Goal: Transaction & Acquisition: Purchase product/service

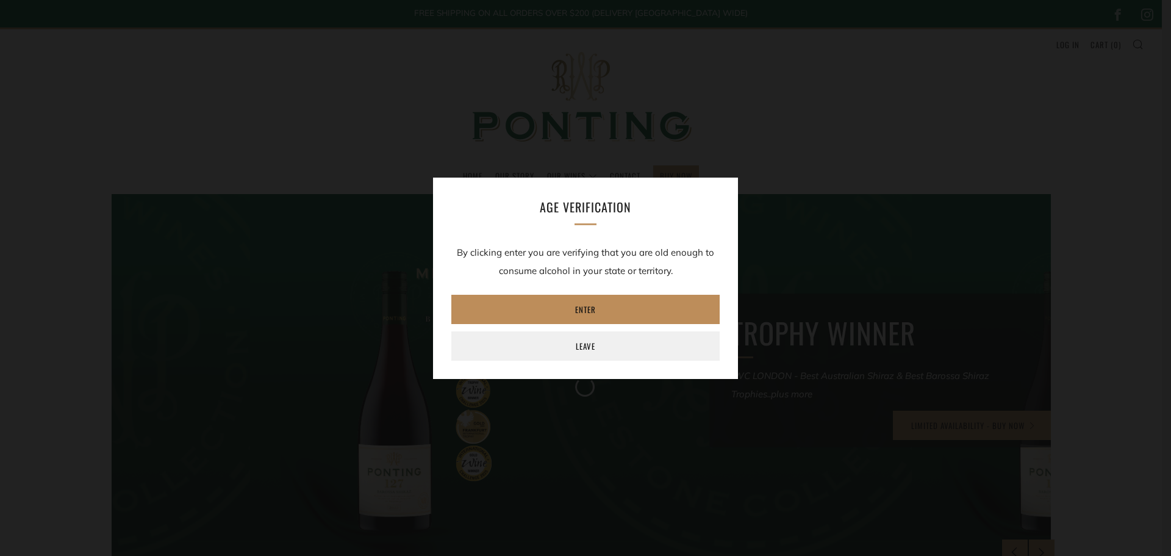
click at [580, 309] on link "Enter" at bounding box center [585, 309] width 268 height 29
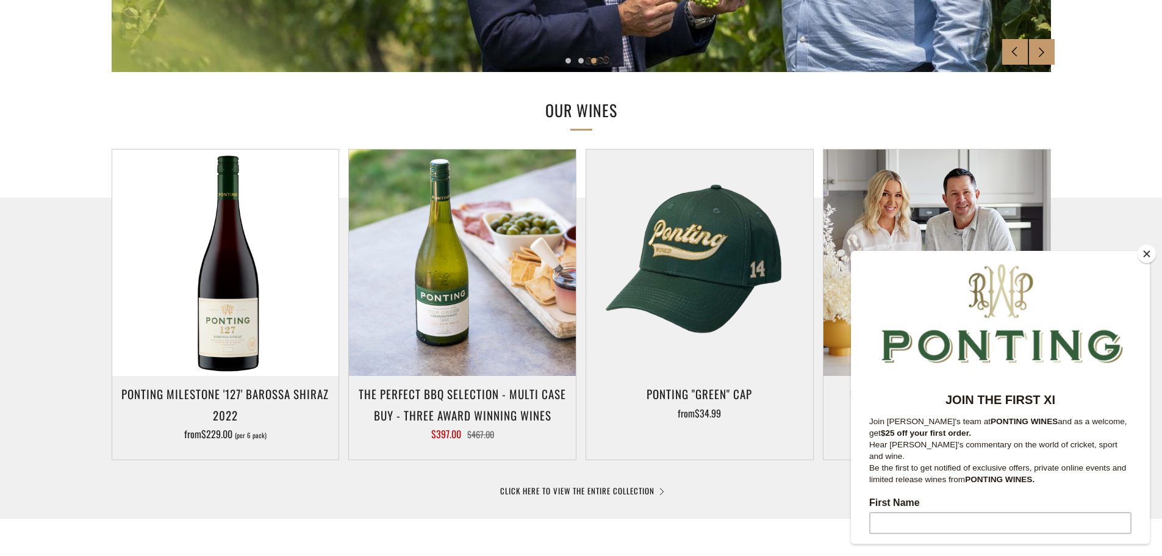
scroll to position [610, 0]
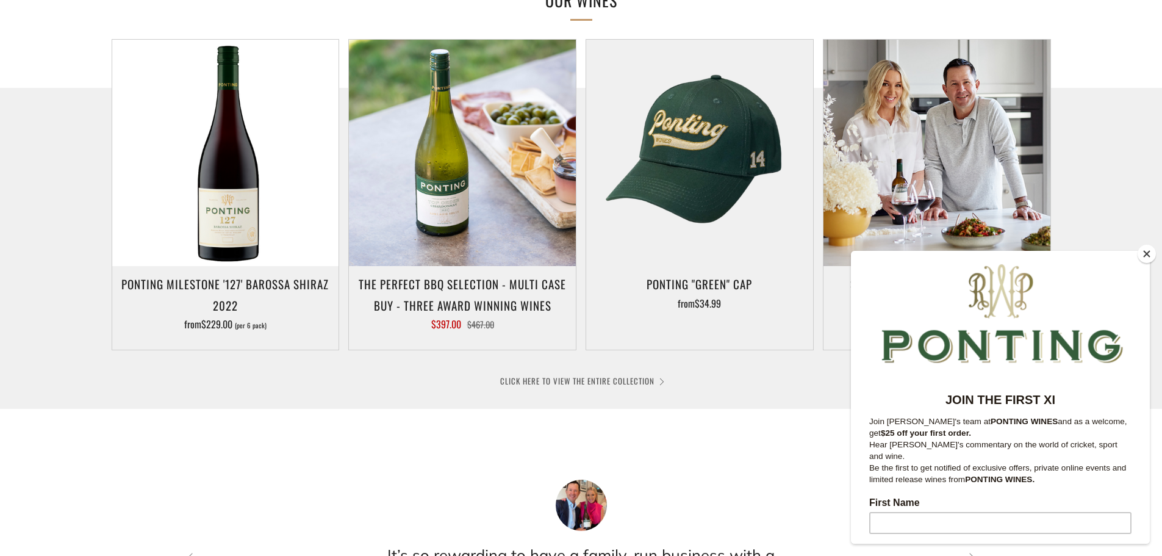
click at [602, 379] on link "CLICK HERE TO VIEW THE ENTIRE COLLECTION" at bounding box center [581, 381] width 162 height 12
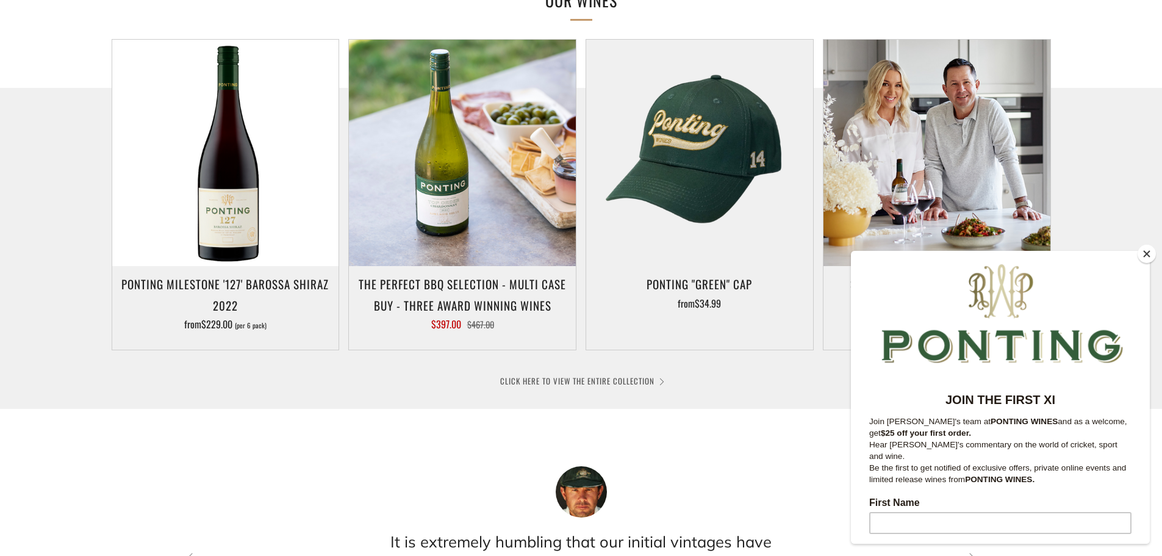
click at [556, 382] on link "CLICK HERE TO VIEW THE ENTIRE COLLECTION" at bounding box center [581, 381] width 162 height 12
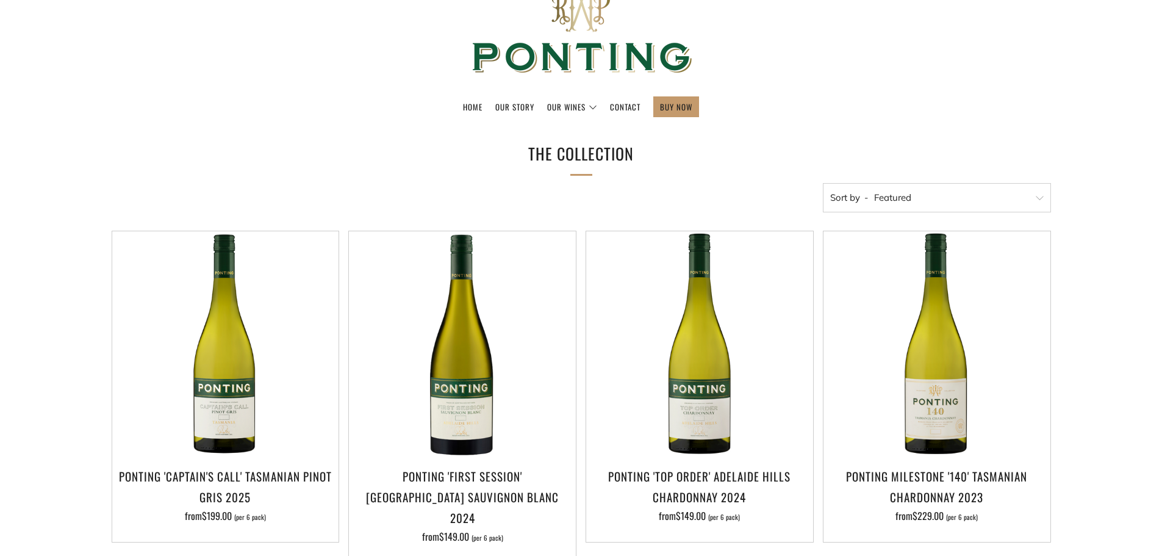
scroll to position [244, 0]
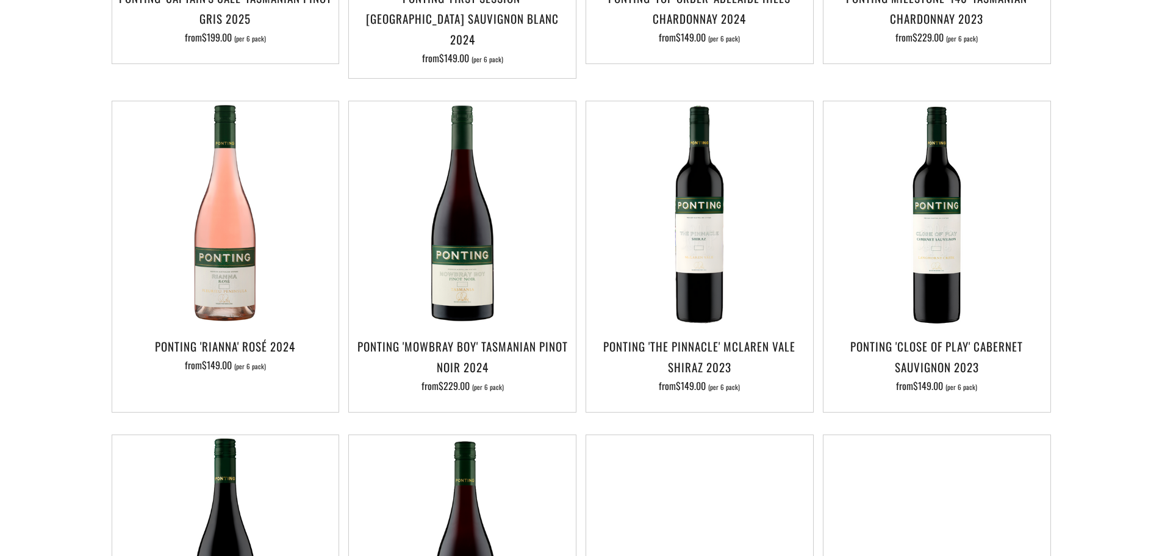
scroll to position [549, 0]
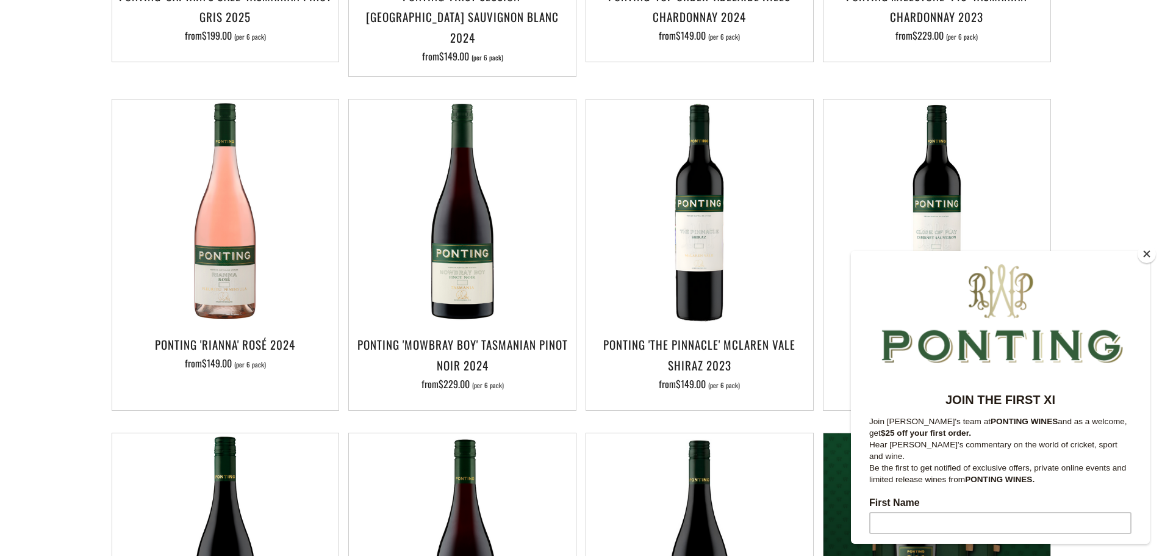
click at [1149, 256] on button "Close" at bounding box center [1147, 254] width 18 height 18
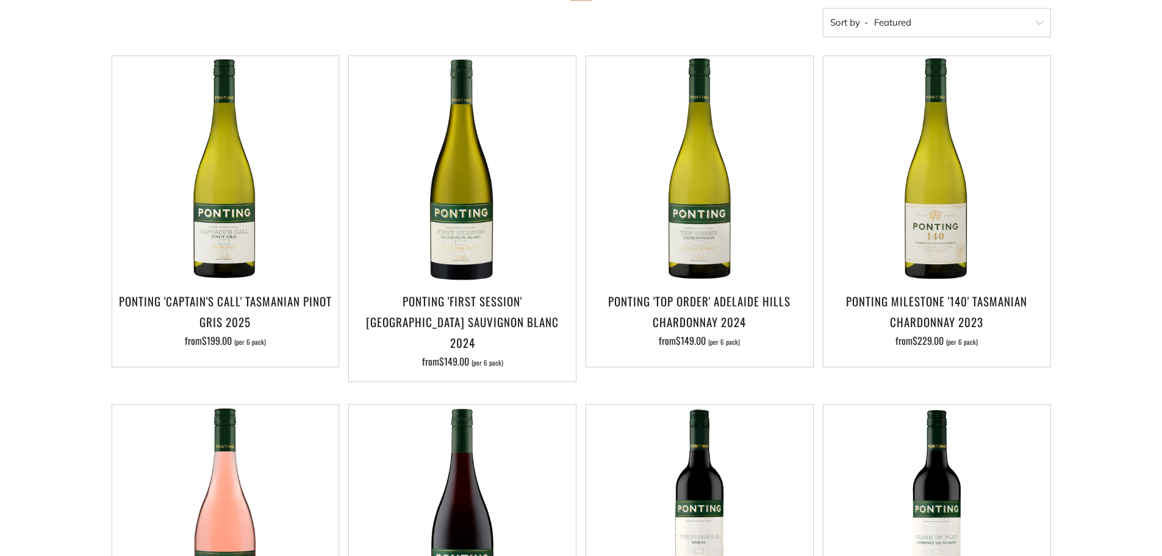
scroll to position [0, 0]
